Goal: Obtain resource: Obtain resource

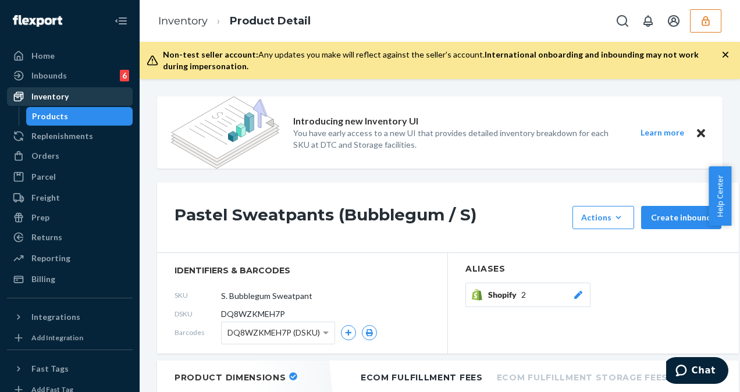
click at [73, 99] on div "Inventory" at bounding box center [69, 96] width 123 height 16
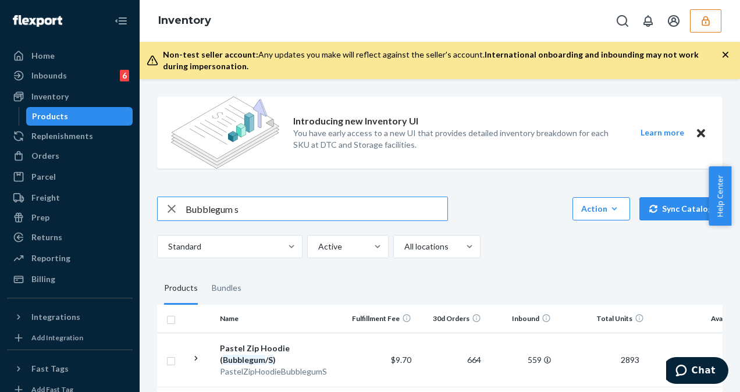
click at [171, 208] on icon "button" at bounding box center [172, 209] width 8 height 8
click at [191, 213] on input "text" at bounding box center [317, 208] width 262 height 23
click at [191, 212] on input "text" at bounding box center [317, 208] width 262 height 23
click at [265, 204] on input "Travel sweatpants" at bounding box center [317, 208] width 262 height 23
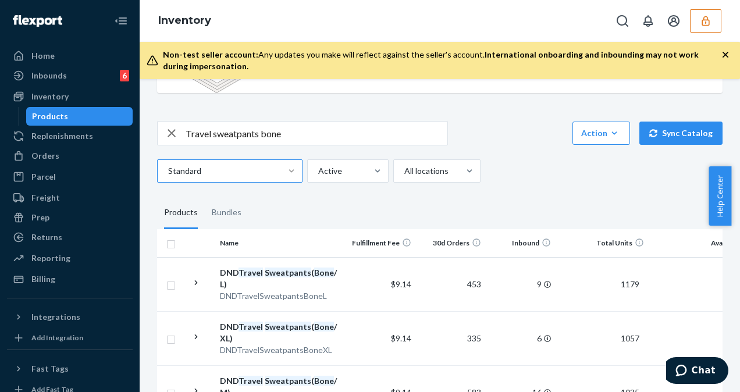
scroll to position [58, 0]
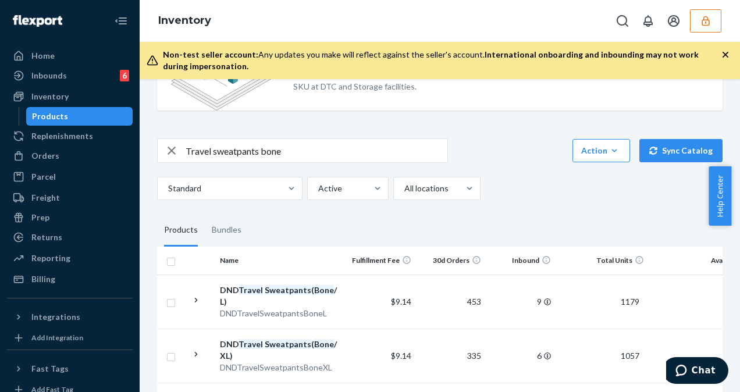
click at [215, 153] on input "Travel sweatpants bone" at bounding box center [317, 150] width 262 height 23
type input "Travel essentials sweatpants bone"
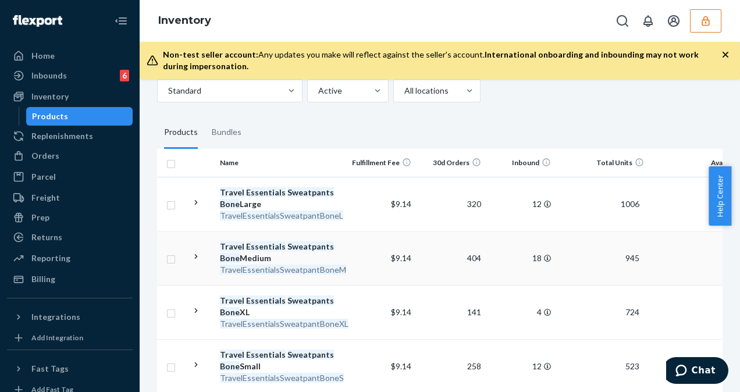
scroll to position [175, 0]
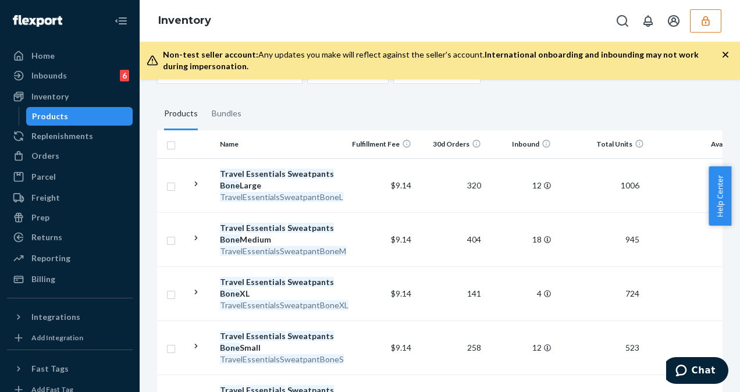
drag, startPoint x: 321, startPoint y: 243, endPoint x: 326, endPoint y: 238, distance: 7.0
click at [322, 243] on div "Travel Essentials Sweatpants Bone Medium" at bounding box center [281, 233] width 122 height 23
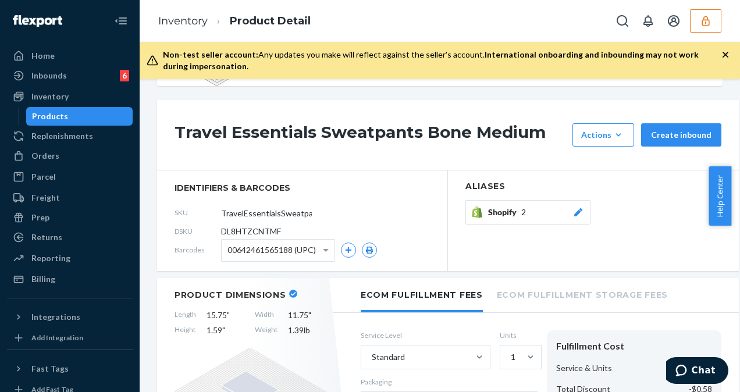
scroll to position [58, 0]
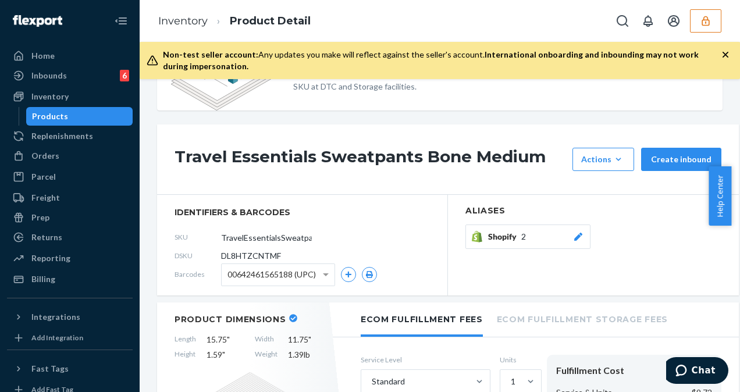
click at [299, 265] on span "00642461565188 (UPC)" at bounding box center [272, 275] width 88 height 20
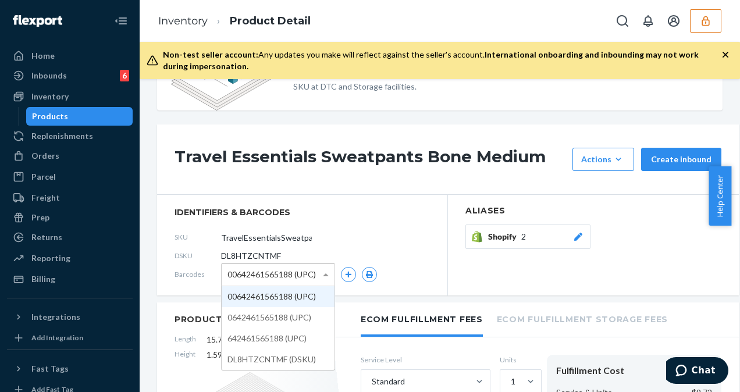
click at [318, 239] on div "SKU TravelEssentialsSweatpantBoneM" at bounding box center [303, 237] width 256 height 19
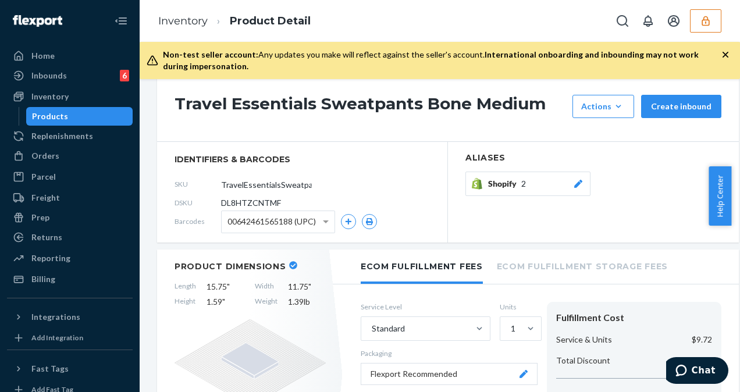
scroll to position [175, 0]
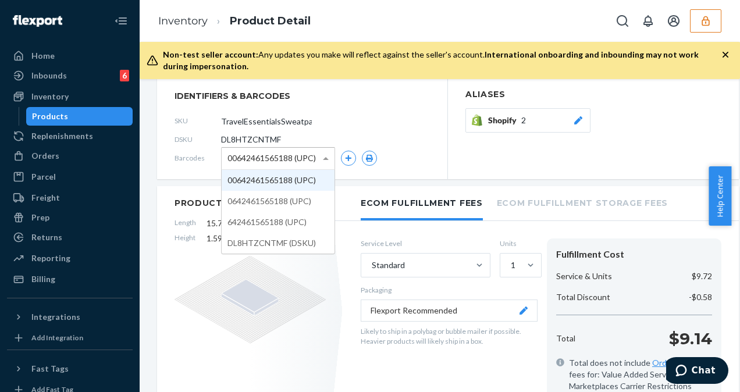
click at [317, 157] on div "00642461565188 (UPC)" at bounding box center [278, 159] width 113 height 22
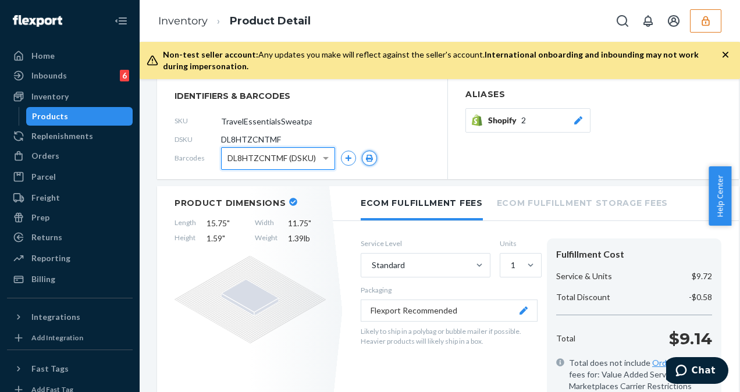
click at [369, 155] on icon "button" at bounding box center [369, 158] width 7 height 7
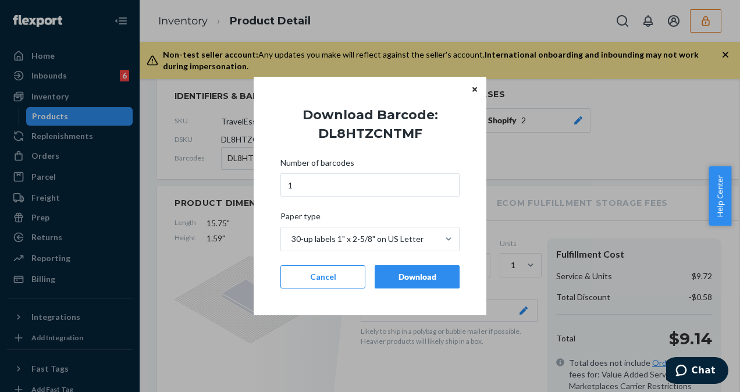
click at [438, 278] on div "Download" at bounding box center [417, 277] width 65 height 12
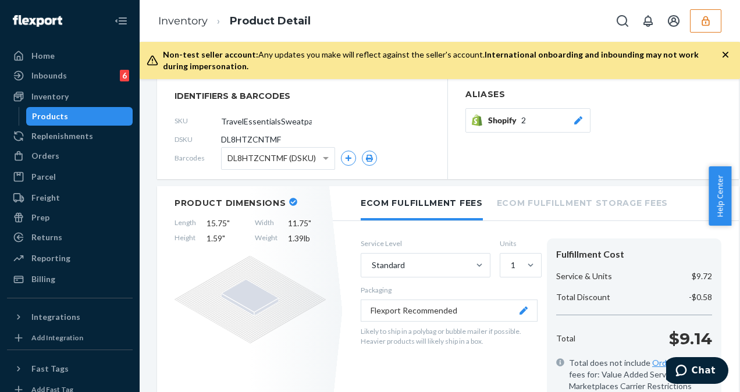
drag, startPoint x: 91, startPoint y: 99, endPoint x: 109, endPoint y: 108, distance: 20.8
click at [91, 99] on div "Inventory" at bounding box center [69, 96] width 123 height 16
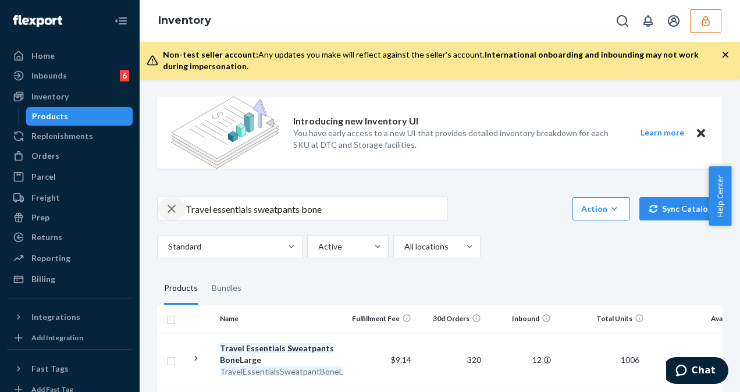
click at [166, 205] on icon "button" at bounding box center [172, 208] width 14 height 23
click at [189, 207] on input "text" at bounding box center [317, 208] width 262 height 23
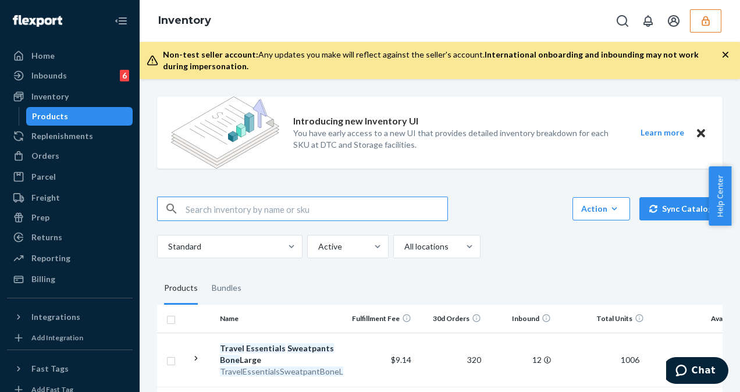
click at [189, 207] on input "text" at bounding box center [317, 208] width 262 height 23
click at [191, 207] on input "text" at bounding box center [317, 208] width 262 height 23
paste input "Comfrt Cloud Tee Color"
type input "Comfrt Cloud Tee Color"
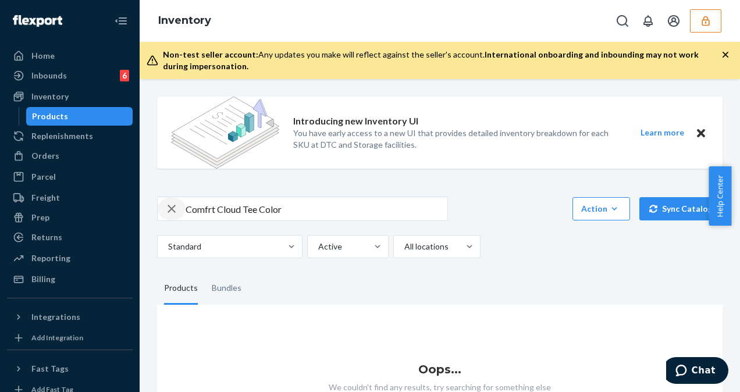
click at [185, 208] on div "button" at bounding box center [172, 208] width 28 height 23
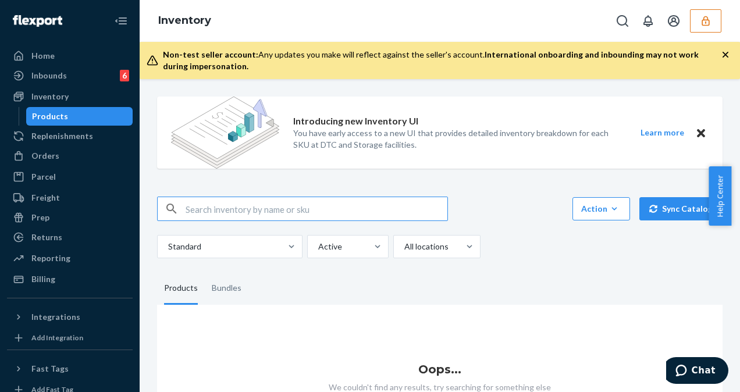
click at [242, 218] on input "text" at bounding box center [317, 208] width 262 height 23
click at [241, 210] on input "text" at bounding box center [317, 208] width 262 height 23
click at [244, 214] on input "text" at bounding box center [317, 208] width 262 height 23
paste input "Comfrt Cloud Tee Color"
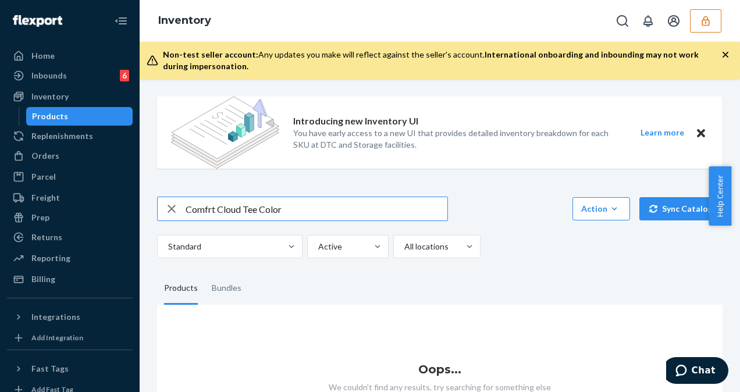
click at [187, 207] on input "Comfrt Cloud Tee Color" at bounding box center [317, 208] width 262 height 23
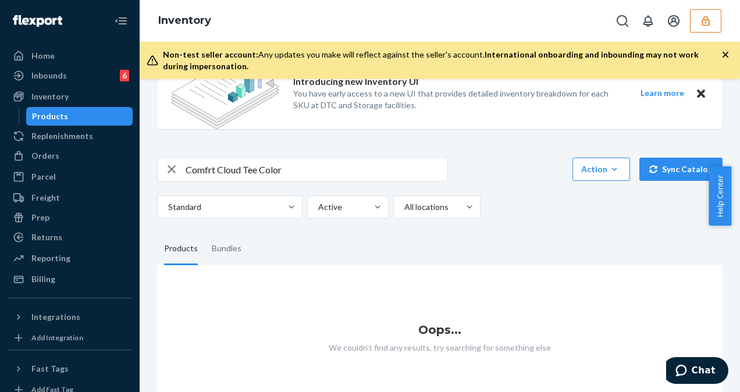
scroll to position [58, 0]
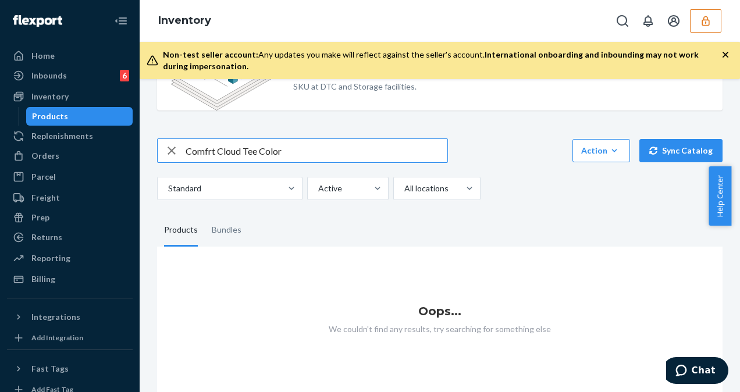
drag, startPoint x: 209, startPoint y: 150, endPoint x: 170, endPoint y: 154, distance: 39.2
click at [170, 154] on div "Comfrt Cloud Tee Color" at bounding box center [303, 150] width 290 height 23
drag, startPoint x: 217, startPoint y: 154, endPoint x: 156, endPoint y: 155, distance: 61.1
click at [157, 155] on div "Introducing new Inventory UI You have early access to a new UI that provides de…" at bounding box center [439, 214] width 583 height 370
type input "Cloud Tee Color"
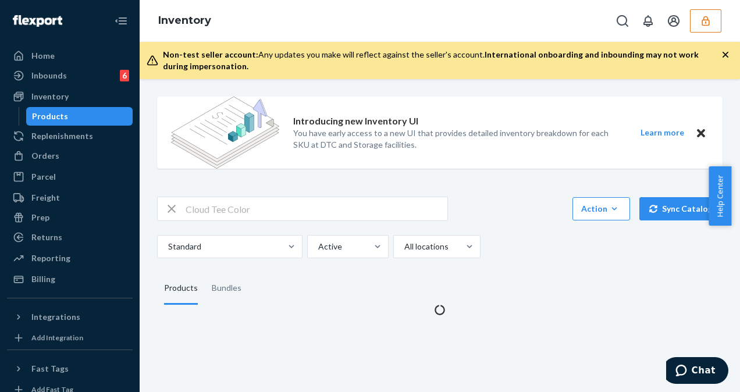
scroll to position [0, 0]
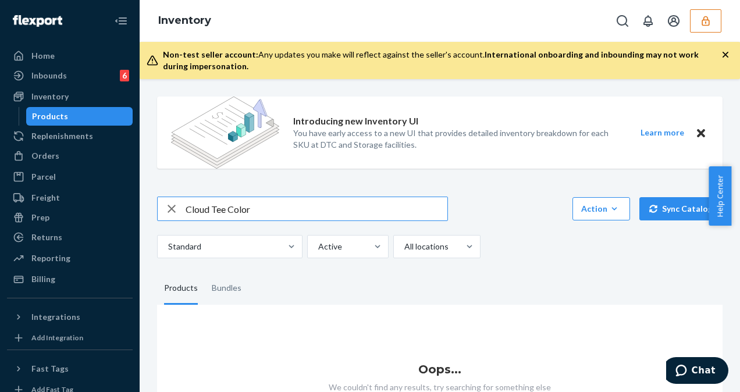
click at [186, 207] on input "Cloud Tee Color" at bounding box center [317, 208] width 262 height 23
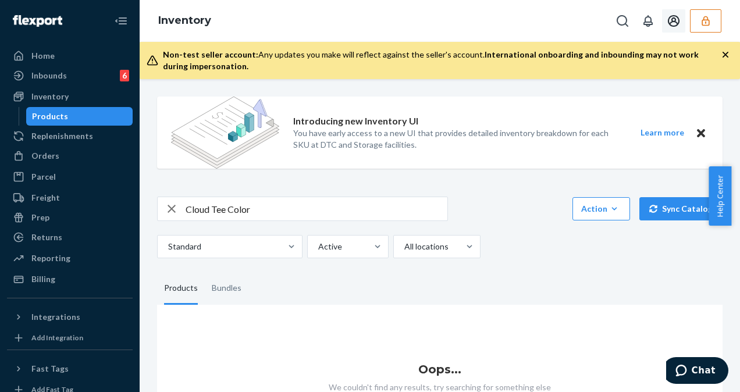
click at [698, 18] on button "button" at bounding box center [705, 20] width 31 height 23
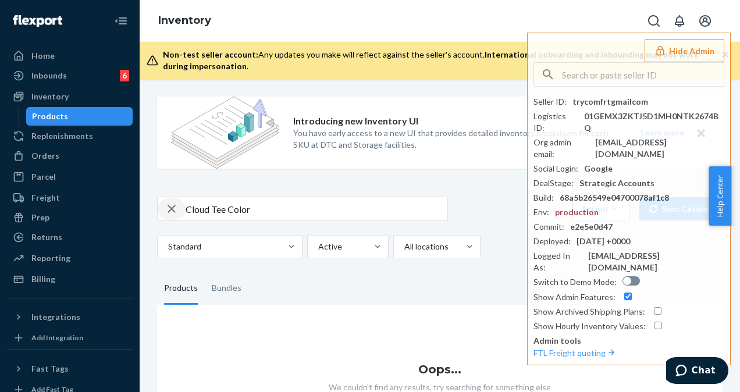
click at [173, 213] on icon "button" at bounding box center [172, 208] width 14 height 23
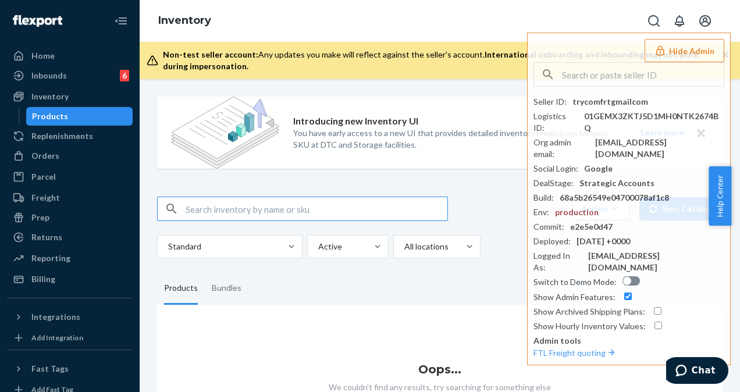
click at [196, 207] on input "text" at bounding box center [317, 208] width 262 height 23
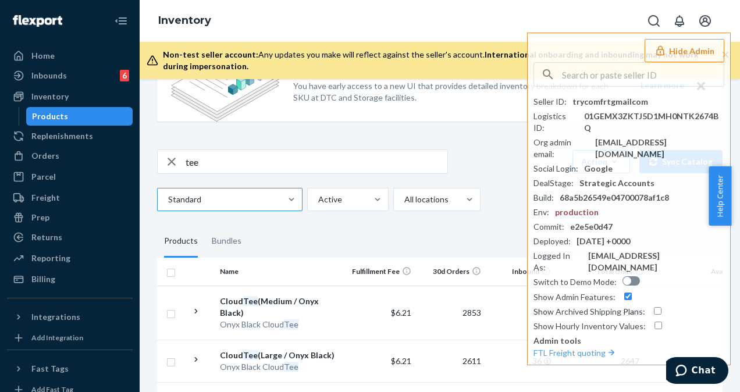
scroll to position [58, 0]
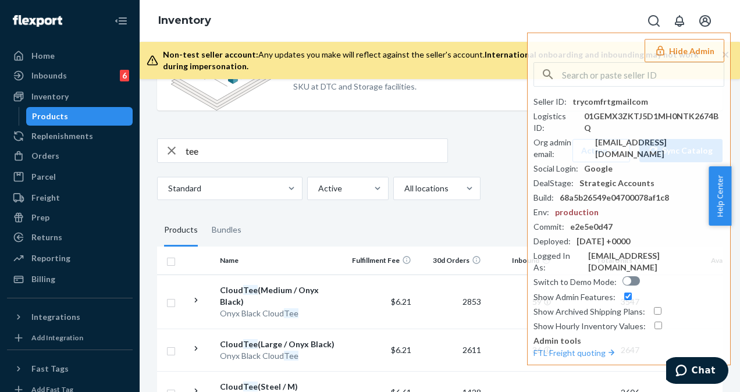
click at [275, 154] on input "tee" at bounding box center [317, 150] width 262 height 23
type input "tee baby blue"
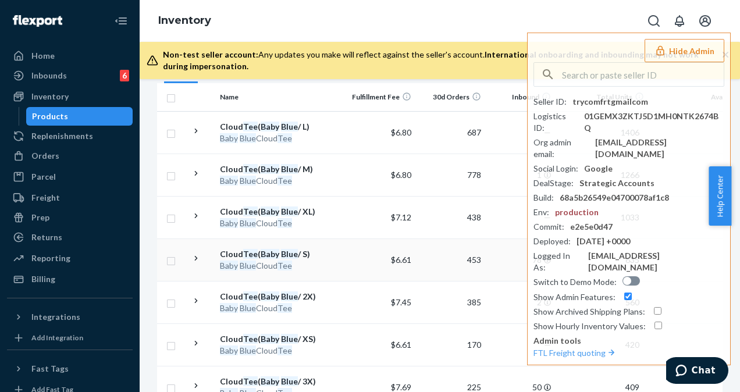
scroll to position [233, 0]
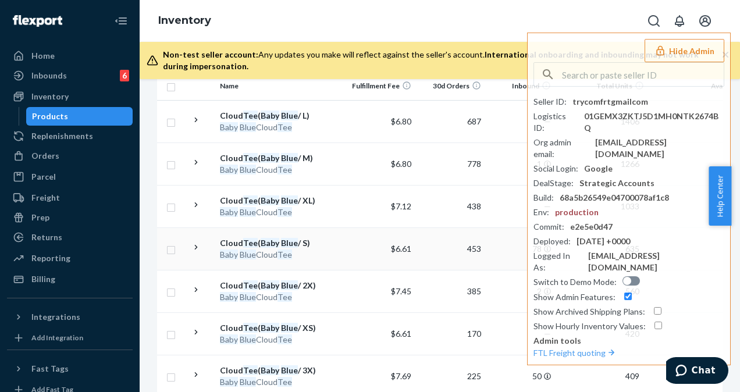
click at [339, 246] on div "Cloud Tee ( Baby Blue / S)" at bounding box center [281, 243] width 122 height 12
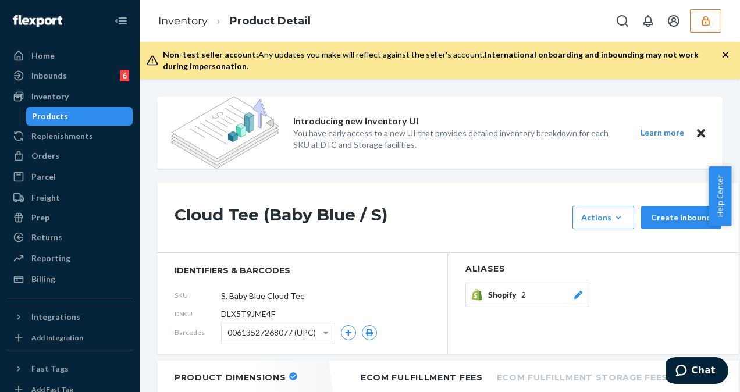
click at [303, 331] on span "00613527268077 (UPC)" at bounding box center [272, 333] width 88 height 20
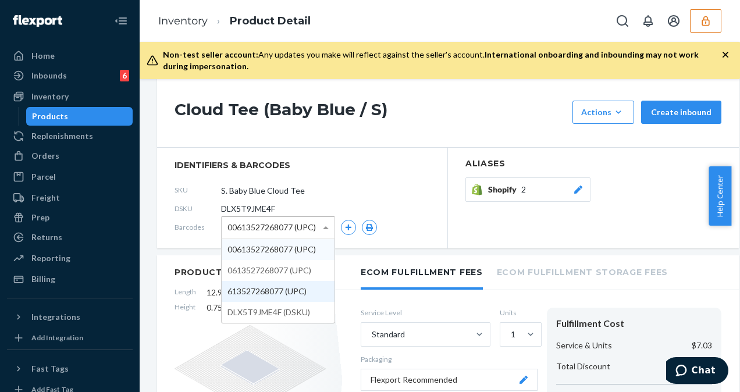
scroll to position [116, 0]
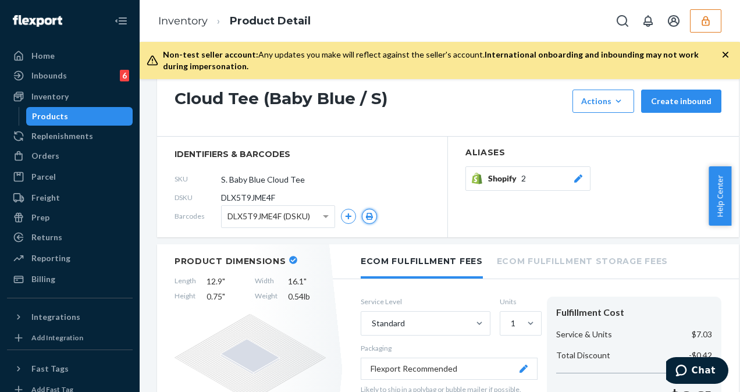
click at [368, 214] on icon "button" at bounding box center [370, 216] width 8 height 7
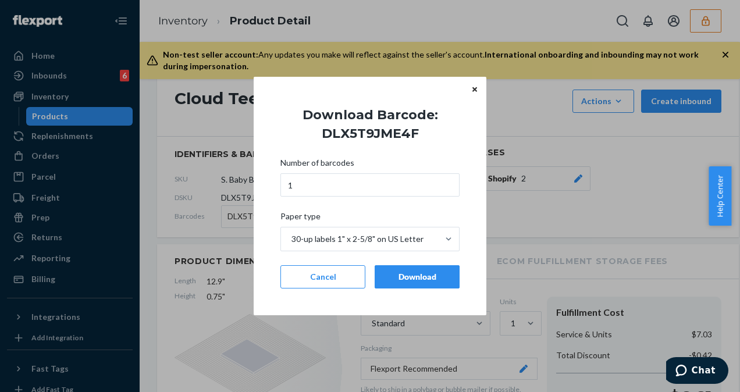
click at [421, 276] on div "Download" at bounding box center [417, 277] width 65 height 12
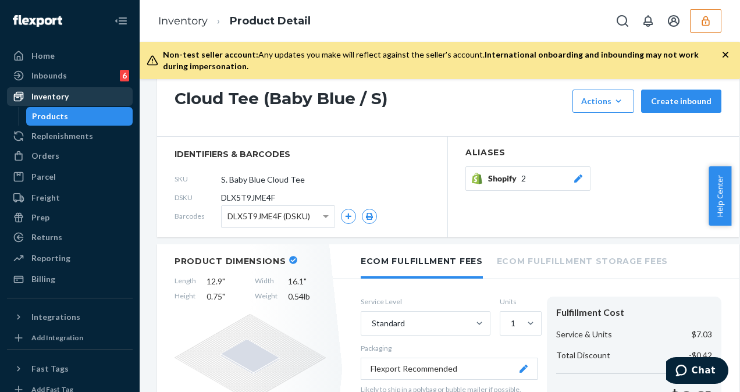
click at [101, 92] on div "Inventory" at bounding box center [69, 96] width 123 height 16
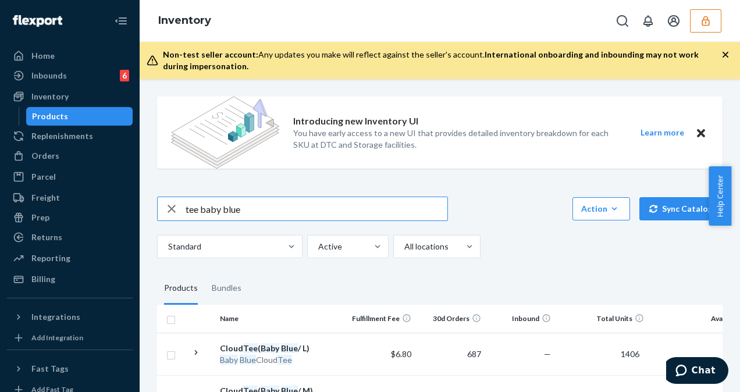
click at [171, 204] on icon "button" at bounding box center [172, 208] width 14 height 23
click at [234, 212] on input "text" at bounding box center [317, 208] width 262 height 23
click at [234, 211] on input "text" at bounding box center [317, 208] width 262 height 23
click at [290, 206] on input "text" at bounding box center [317, 208] width 262 height 23
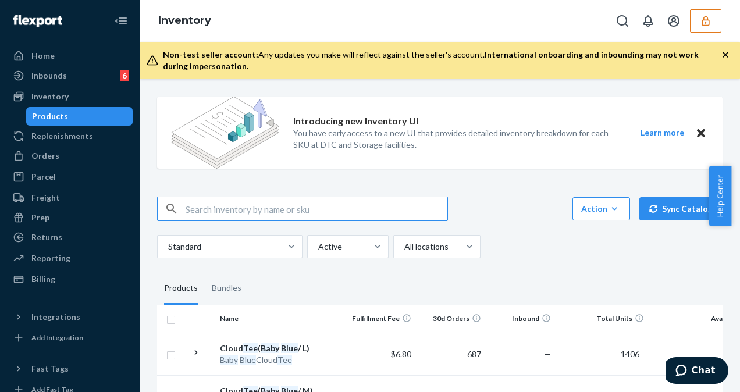
click at [290, 205] on input "text" at bounding box center [317, 208] width 262 height 23
paste input "Pastel sweatpants"
type input "Pastel sweatpants Mint"
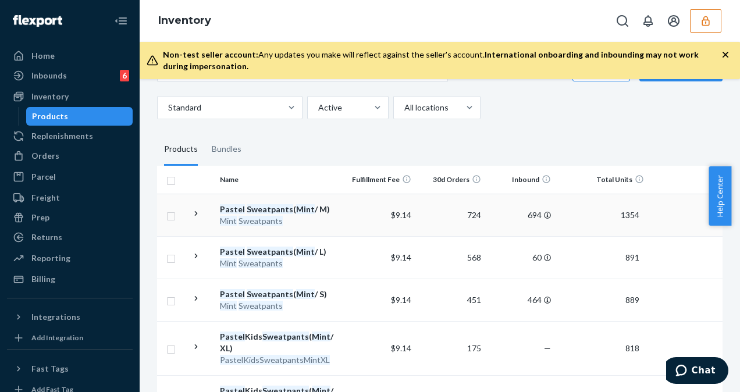
scroll to position [175, 0]
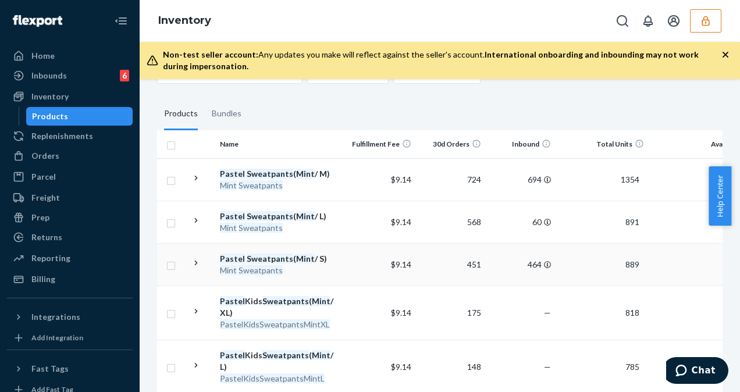
click at [344, 257] on td "Pastel Sweatpants ( Mint / S) Mint Sweatpants" at bounding box center [280, 264] width 131 height 42
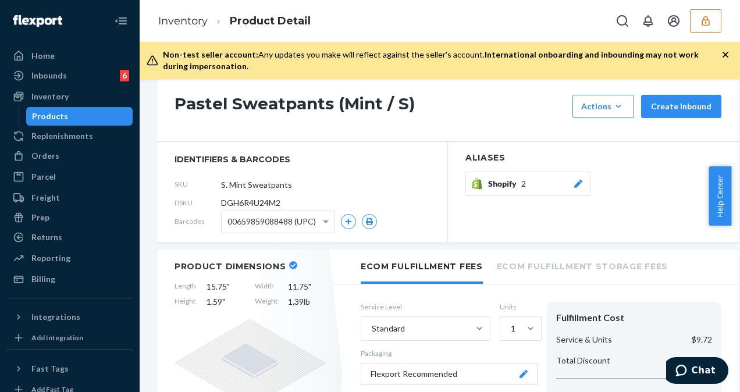
scroll to position [116, 0]
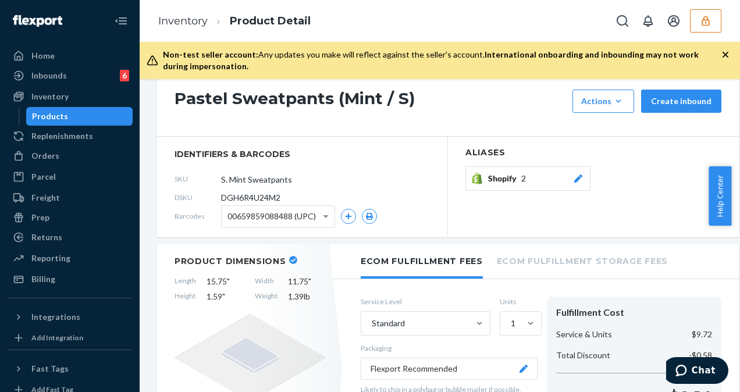
click at [305, 218] on span "00659859088488 (UPC)" at bounding box center [272, 217] width 88 height 20
click at [361, 214] on div "DGH6R4U24M2 (DSKU)" at bounding box center [299, 216] width 156 height 23
click at [363, 213] on button "button" at bounding box center [369, 216] width 15 height 15
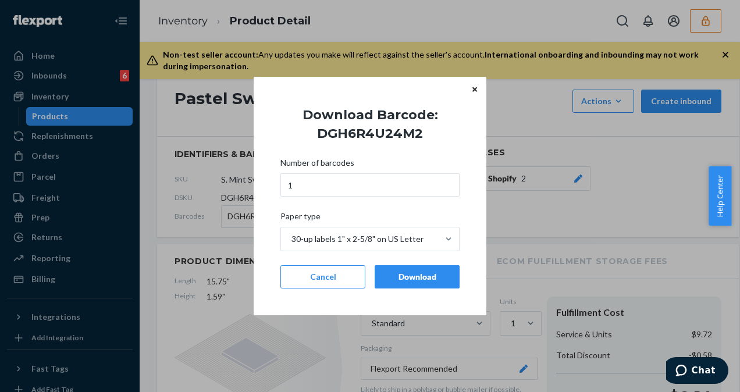
click at [414, 276] on div "Download" at bounding box center [417, 277] width 65 height 12
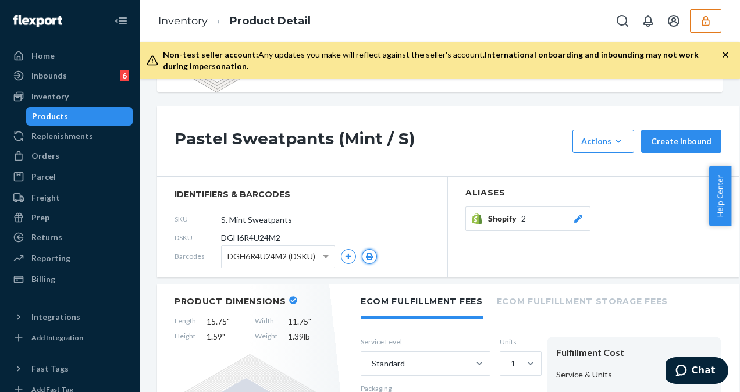
scroll to position [58, 0]
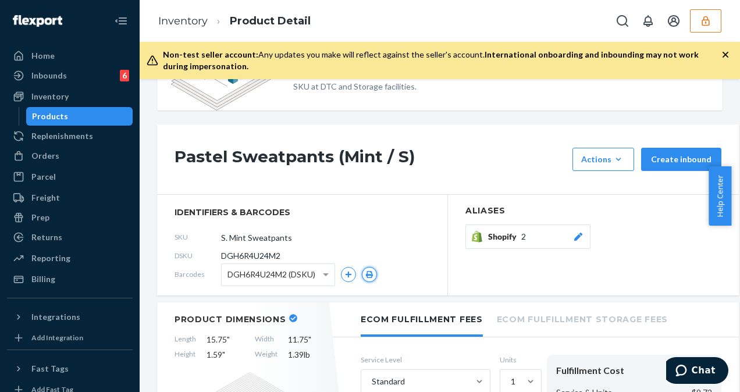
click at [371, 276] on icon "button" at bounding box center [370, 274] width 8 height 7
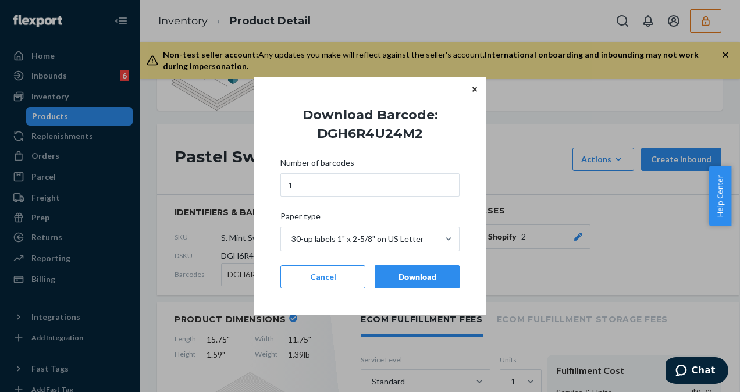
click at [476, 84] on button "Close" at bounding box center [475, 89] width 12 height 13
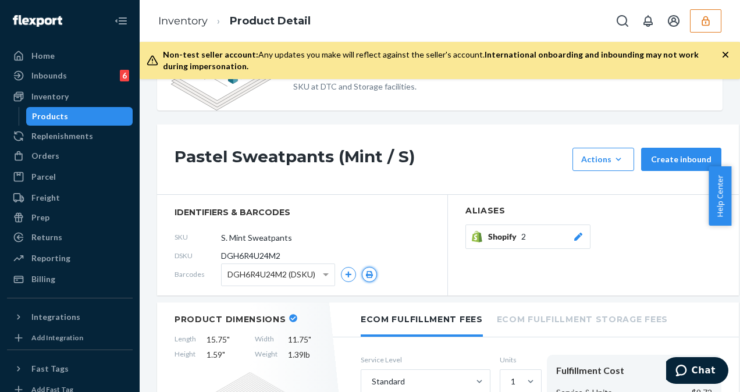
click at [375, 279] on button "button" at bounding box center [369, 274] width 15 height 15
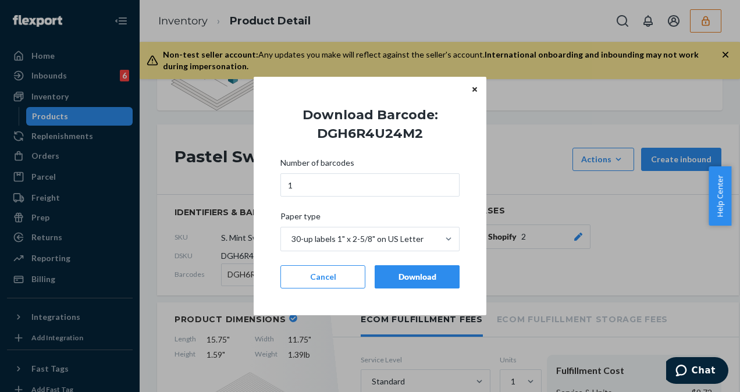
click at [398, 274] on div "Download" at bounding box center [417, 277] width 65 height 12
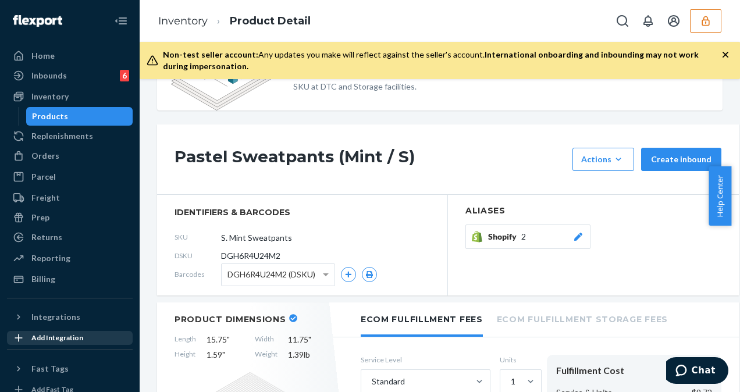
scroll to position [0, 0]
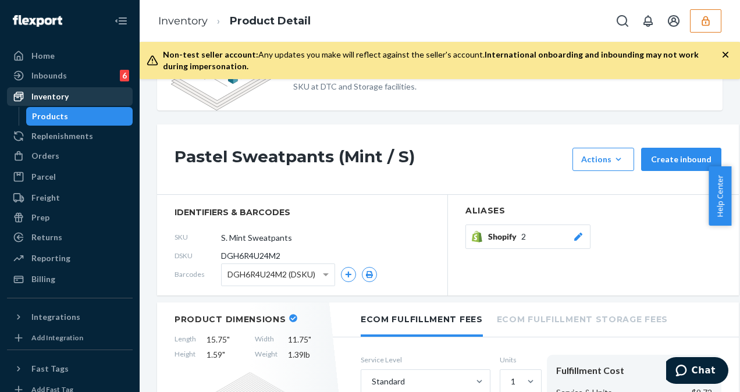
click at [91, 97] on div "Inventory" at bounding box center [69, 96] width 123 height 16
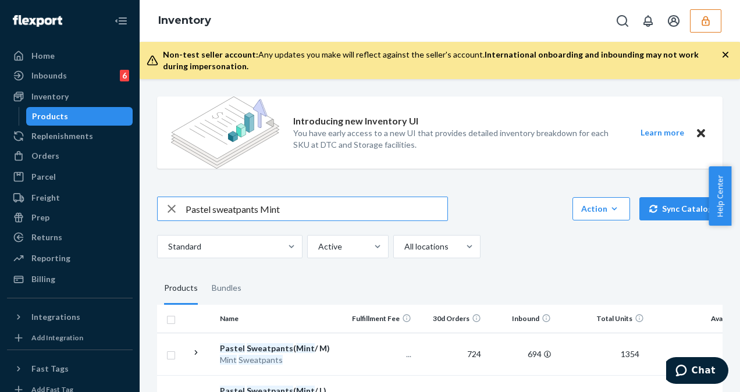
drag, startPoint x: 697, startPoint y: 24, endPoint x: 711, endPoint y: 20, distance: 14.0
click at [711, 20] on icon "button" at bounding box center [706, 21] width 12 height 12
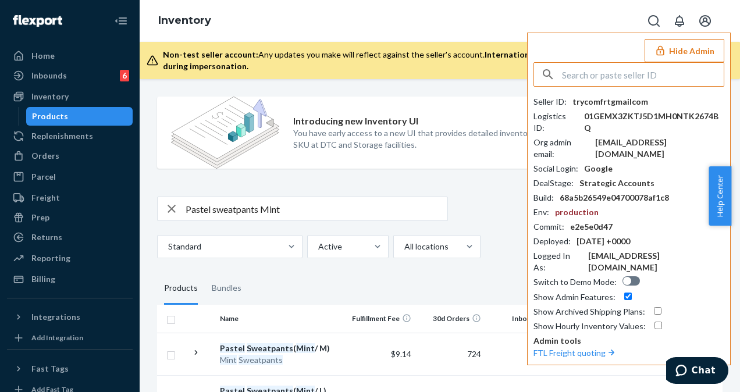
click at [618, 71] on input "text" at bounding box center [643, 74] width 162 height 23
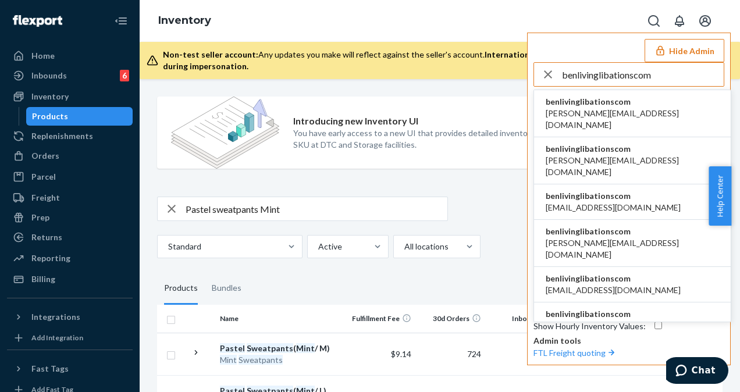
type input "benlivinglibationscom"
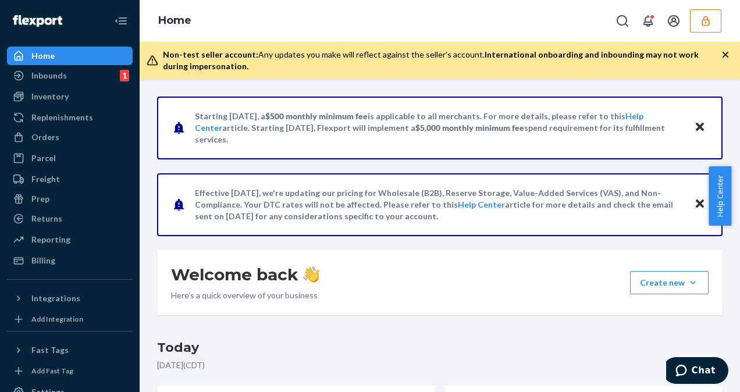
click at [707, 28] on button "button" at bounding box center [705, 20] width 31 height 23
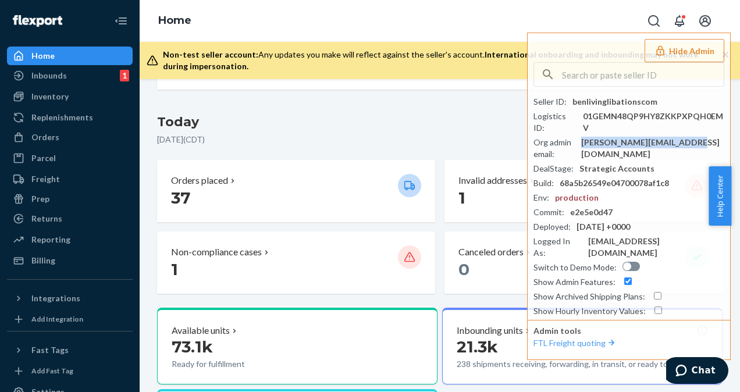
scroll to position [233, 0]
